Goal: Information Seeking & Learning: Learn about a topic

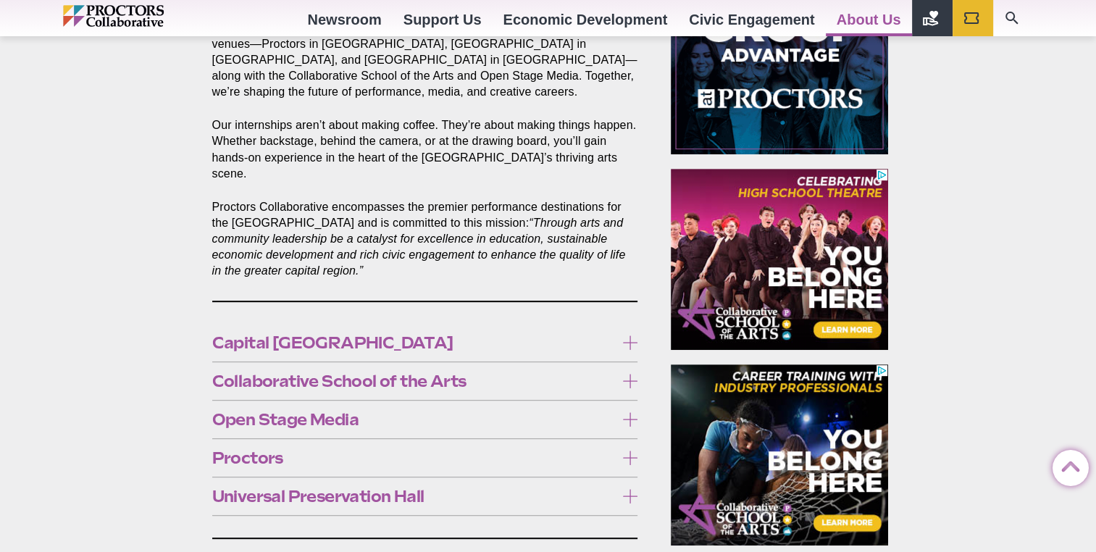
scroll to position [678, 0]
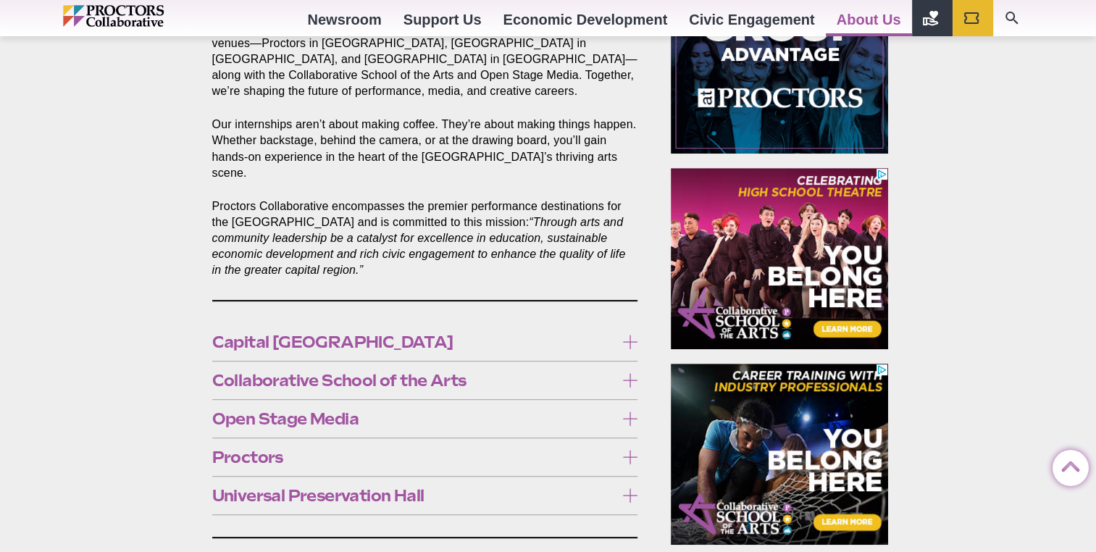
click at [628, 450] on icon at bounding box center [630, 457] width 14 height 14
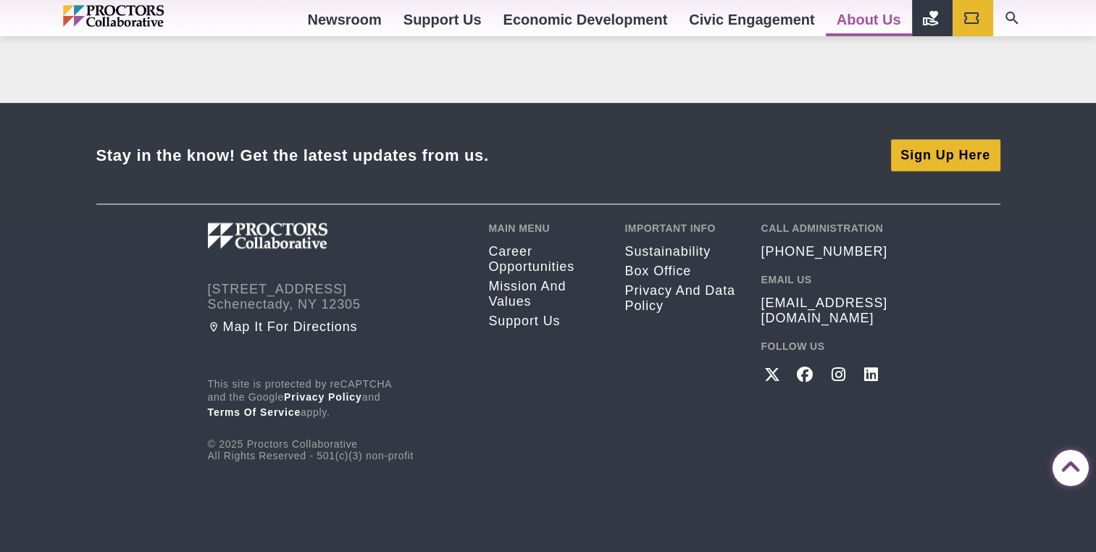
scroll to position [2889, 0]
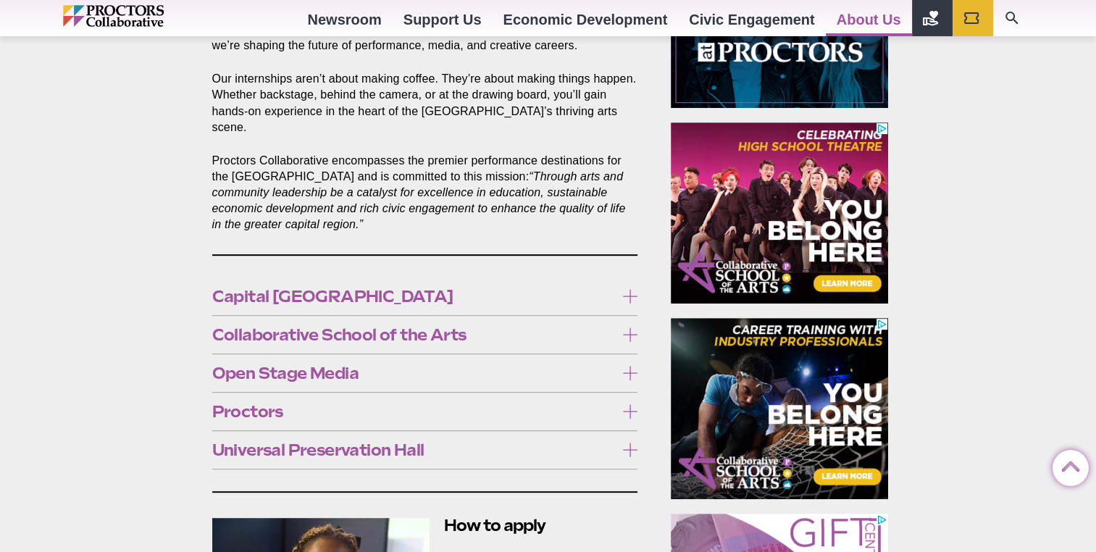
scroll to position [707, 0]
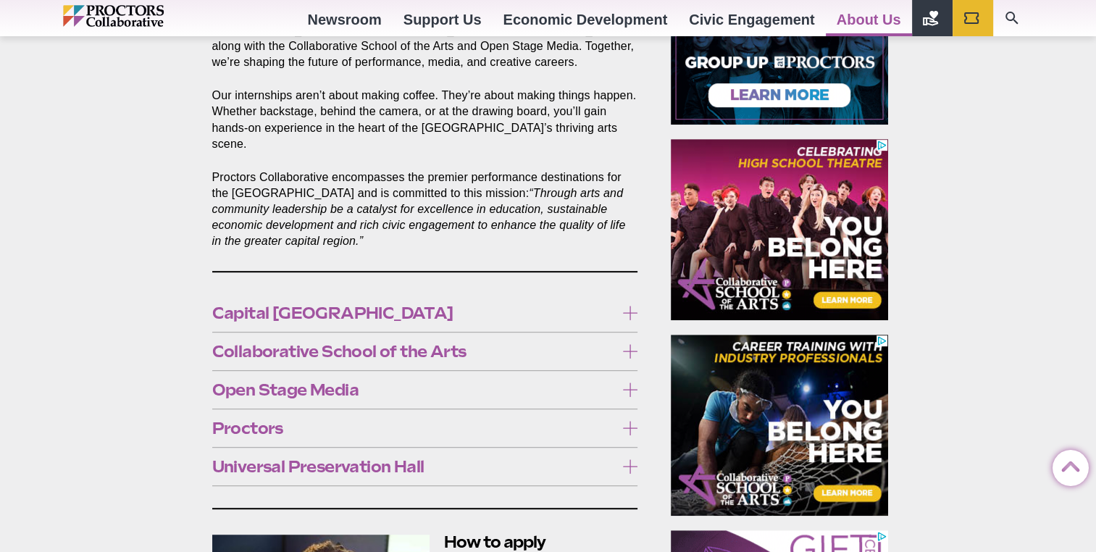
click at [630, 421] on icon at bounding box center [630, 428] width 14 height 14
click at [565, 382] on span "Open Stage Media" at bounding box center [414, 390] width 404 height 16
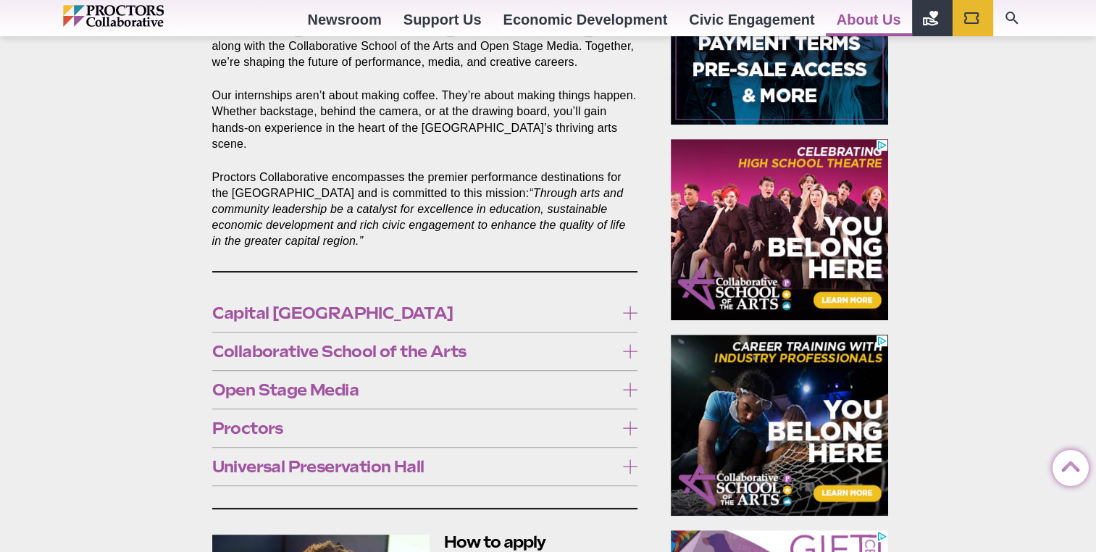
click at [359, 305] on span "Capital [GEOGRAPHIC_DATA]" at bounding box center [414, 313] width 404 height 16
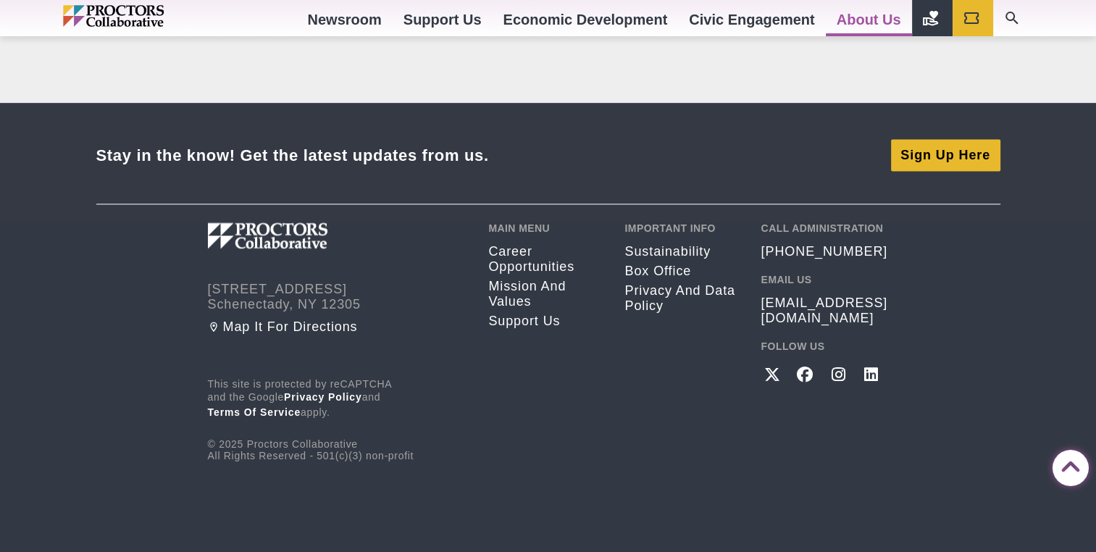
scroll to position [2362, 0]
